Goal: Navigation & Orientation: Find specific page/section

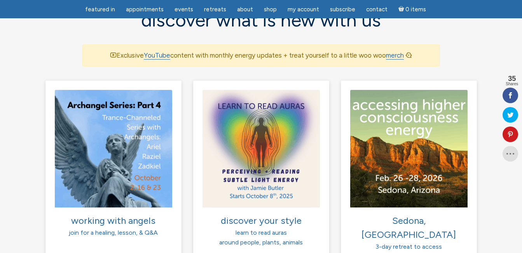
scroll to position [545, 0]
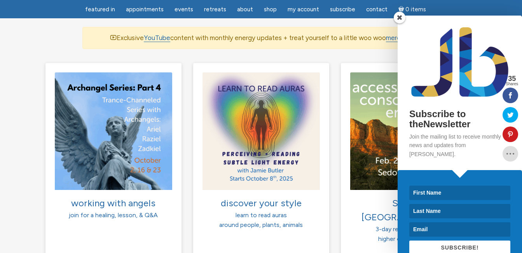
click at [399, 18] on span at bounding box center [400, 18] width 12 height 12
click at [399, 34] on link "merch" at bounding box center [395, 38] width 18 height 8
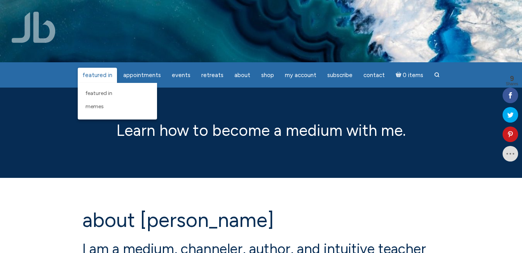
click at [93, 75] on span "featured in" at bounding box center [97, 75] width 30 height 7
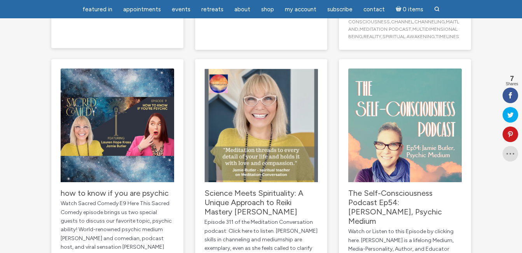
scroll to position [817, 0]
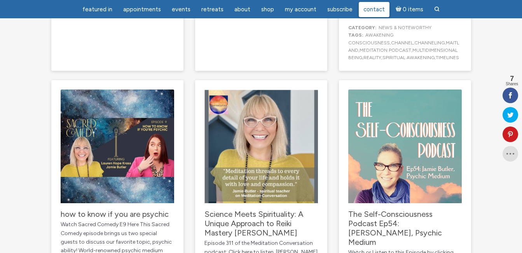
click at [369, 10] on span "Contact" at bounding box center [374, 9] width 21 height 7
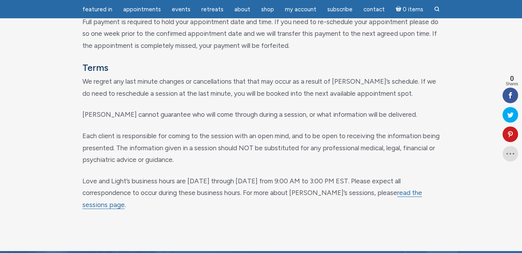
scroll to position [233, 0]
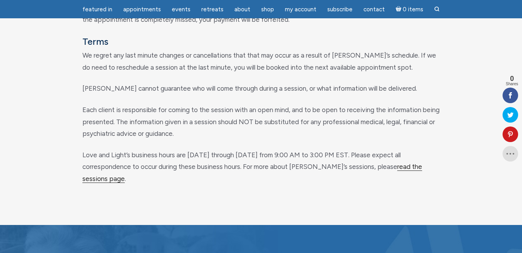
click at [417, 170] on link "read the sessions page" at bounding box center [252, 173] width 340 height 20
